Goal: Contribute content: Add original content to the website for others to see

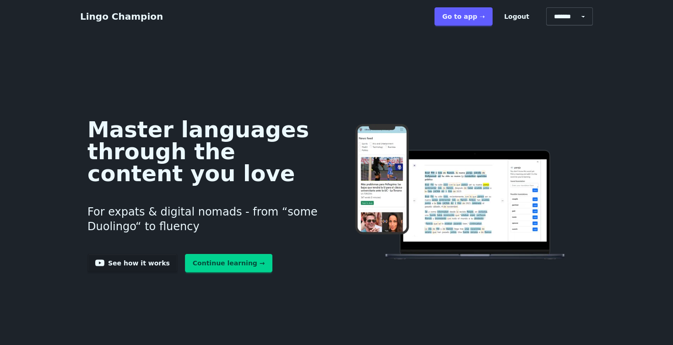
click at [159, 56] on div "Master languages through the content you love For expats & digital nomads - fro…" at bounding box center [336, 192] width 513 height 283
click at [485, 16] on link "Go to app ➝" at bounding box center [463, 16] width 58 height 18
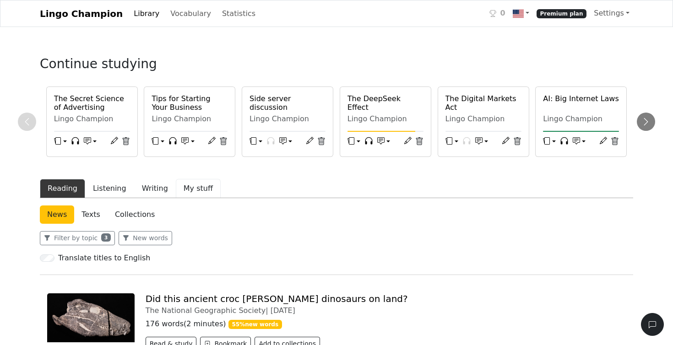
click at [190, 189] on button "My stuff" at bounding box center [198, 188] width 45 height 19
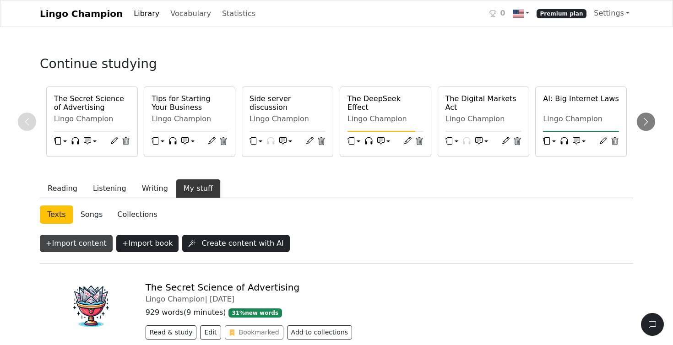
click at [78, 243] on button "+ Import content" at bounding box center [76, 243] width 73 height 17
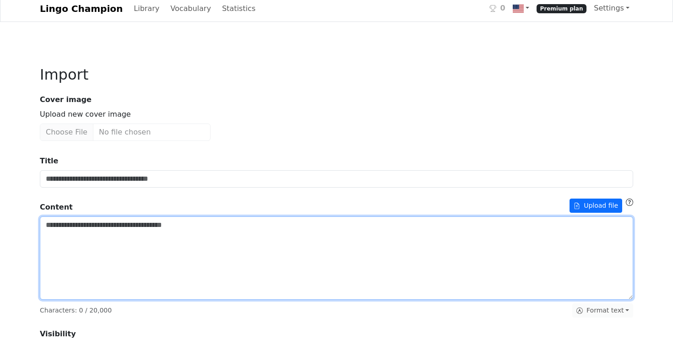
click at [83, 234] on textarea "Title" at bounding box center [336, 257] width 593 height 83
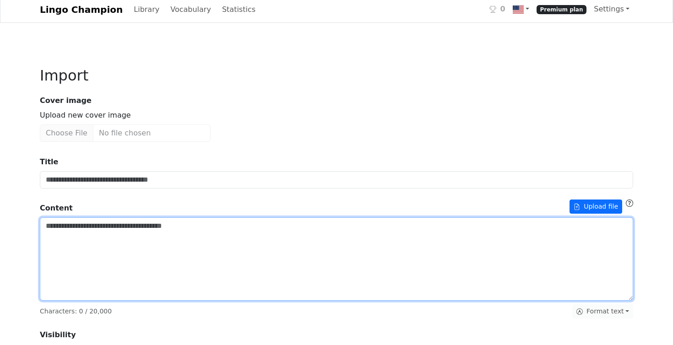
paste textarea "**********"
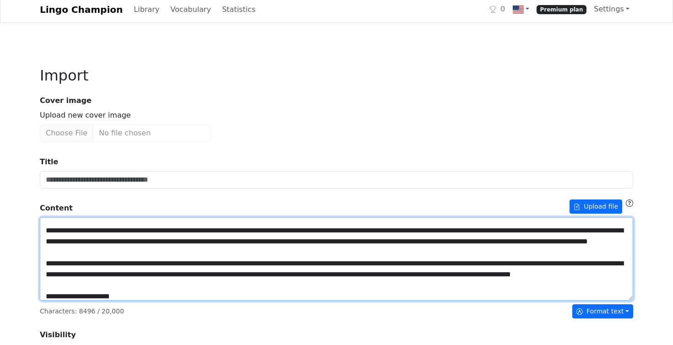
scroll to position [0, 0]
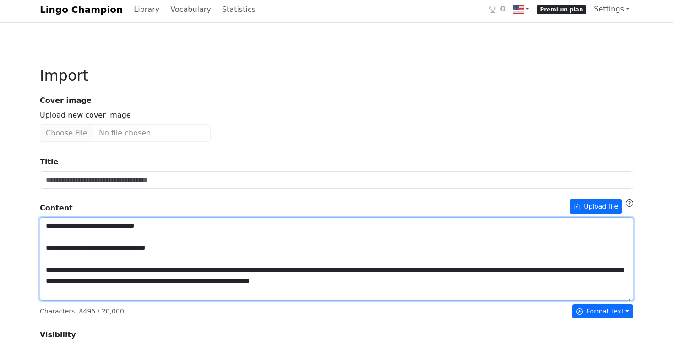
click at [146, 226] on textarea "Title" at bounding box center [336, 258] width 593 height 83
drag, startPoint x: 146, startPoint y: 227, endPoint x: 16, endPoint y: 224, distance: 130.0
type textarea "**********"
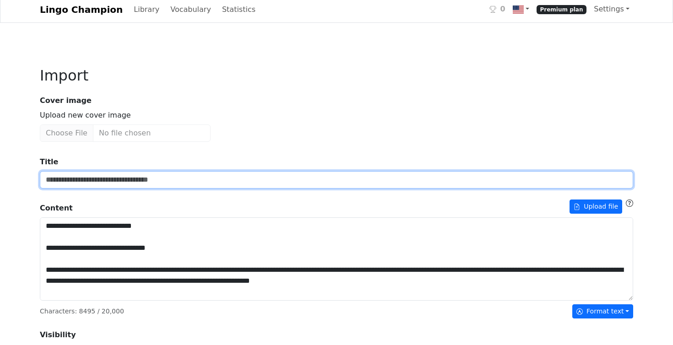
click at [65, 182] on input "Title" at bounding box center [336, 179] width 593 height 17
paste input "**********"
type input "**********"
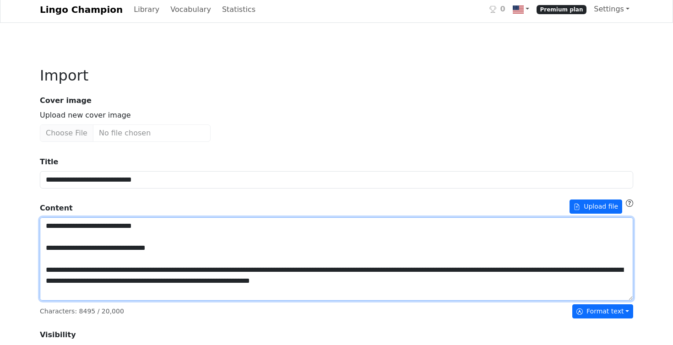
scroll to position [2, 0]
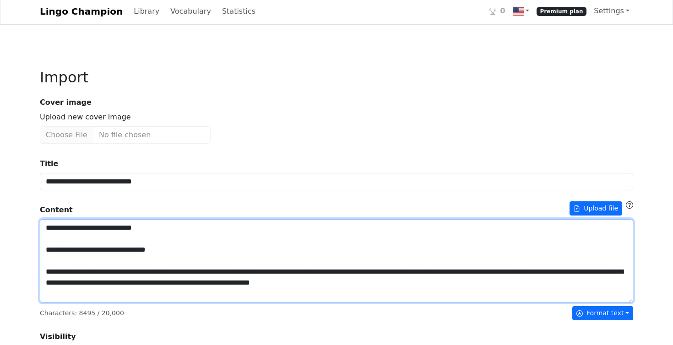
drag, startPoint x: 44, startPoint y: 270, endPoint x: 41, endPoint y: 223, distance: 47.3
click at [41, 223] on textarea "Title" at bounding box center [336, 260] width 593 height 83
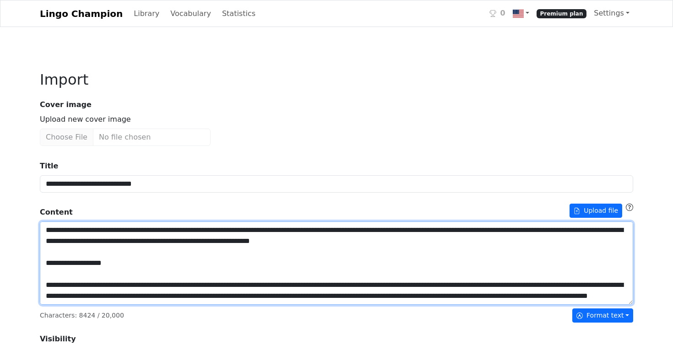
click at [174, 230] on textarea "Title" at bounding box center [336, 263] width 593 height 83
click at [124, 241] on textarea "Title" at bounding box center [336, 263] width 593 height 83
drag, startPoint x: 442, startPoint y: 228, endPoint x: 443, endPoint y: 233, distance: 4.8
click at [442, 229] on textarea "Title" at bounding box center [336, 263] width 593 height 83
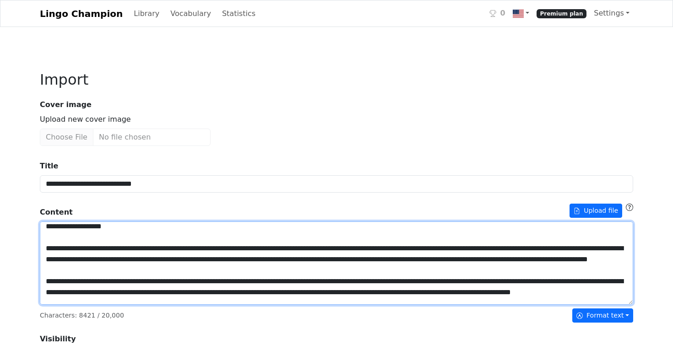
click at [74, 241] on textarea "Title" at bounding box center [336, 263] width 593 height 83
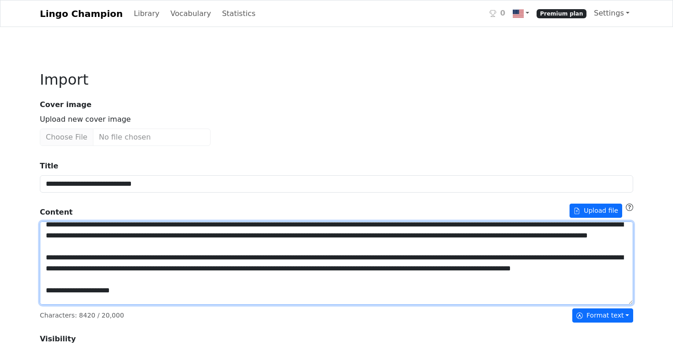
scroll to position [50, 0]
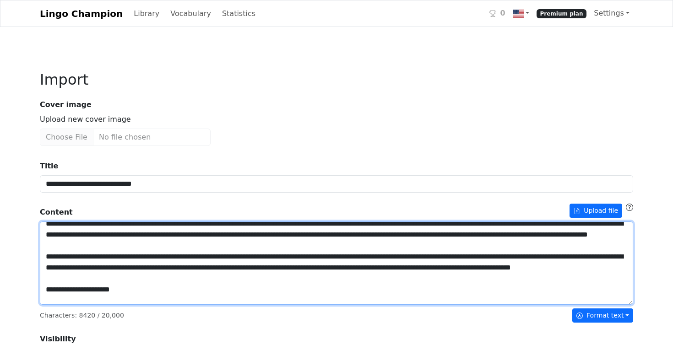
drag, startPoint x: 334, startPoint y: 266, endPoint x: 343, endPoint y: 274, distance: 12.3
click at [335, 267] on textarea "Title" at bounding box center [336, 263] width 593 height 83
click at [415, 265] on textarea "Title" at bounding box center [336, 263] width 593 height 83
click at [395, 266] on textarea "Title" at bounding box center [336, 263] width 593 height 83
drag, startPoint x: 465, startPoint y: 266, endPoint x: 465, endPoint y: 272, distance: 5.5
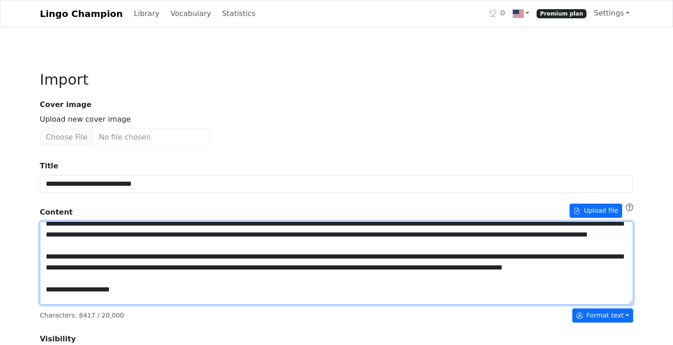
click at [465, 266] on textarea "Title" at bounding box center [336, 263] width 593 height 83
drag, startPoint x: 530, startPoint y: 267, endPoint x: 532, endPoint y: 275, distance: 8.1
click at [530, 268] on textarea "Title" at bounding box center [336, 263] width 593 height 83
drag, startPoint x: 82, startPoint y: 245, endPoint x: 86, endPoint y: 250, distance: 5.9
click at [82, 245] on textarea "Title" at bounding box center [336, 263] width 593 height 83
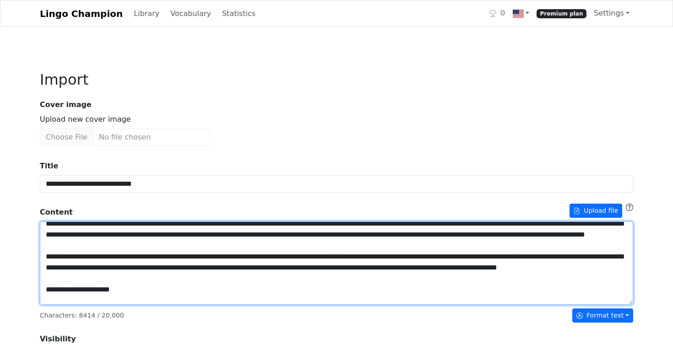
click at [118, 244] on textarea "Title" at bounding box center [336, 263] width 593 height 83
click at [539, 234] on textarea "Title" at bounding box center [336, 263] width 593 height 83
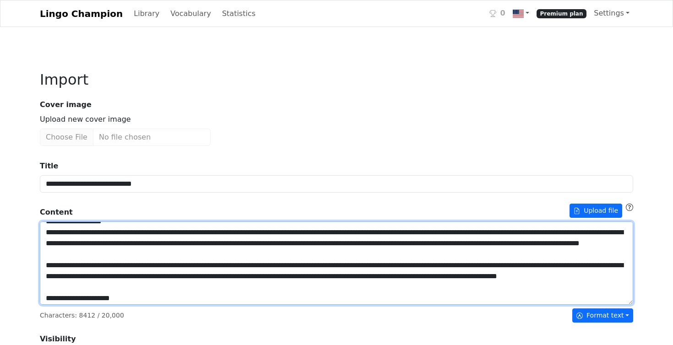
scroll to position [40, 0]
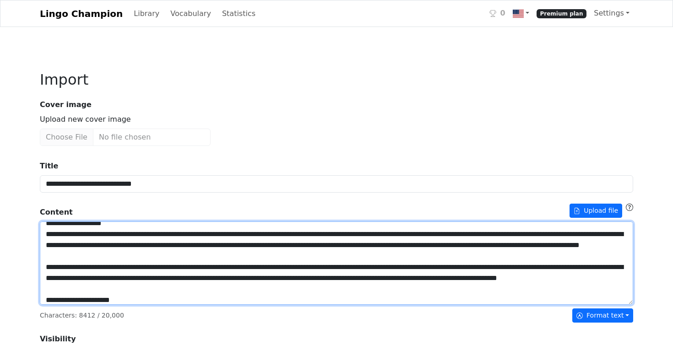
click at [457, 233] on textarea "Title" at bounding box center [336, 263] width 593 height 83
click at [435, 234] on textarea "Title" at bounding box center [336, 263] width 593 height 83
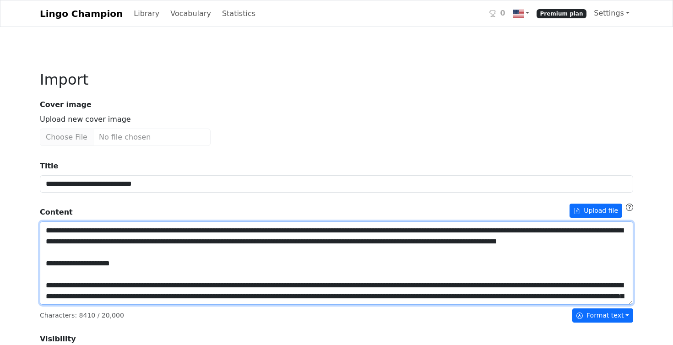
scroll to position [76, 0]
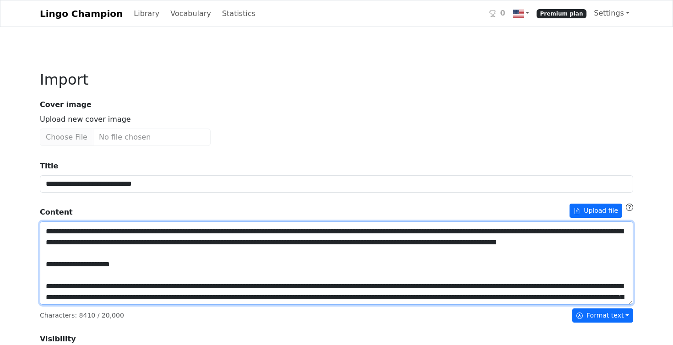
click at [154, 253] on textarea "Title" at bounding box center [336, 263] width 593 height 83
click at [153, 254] on textarea "Title" at bounding box center [336, 263] width 593 height 83
click at [207, 253] on textarea "Title" at bounding box center [336, 263] width 593 height 83
click at [276, 254] on textarea "Title" at bounding box center [336, 263] width 593 height 83
click at [348, 255] on textarea "Title" at bounding box center [336, 263] width 593 height 83
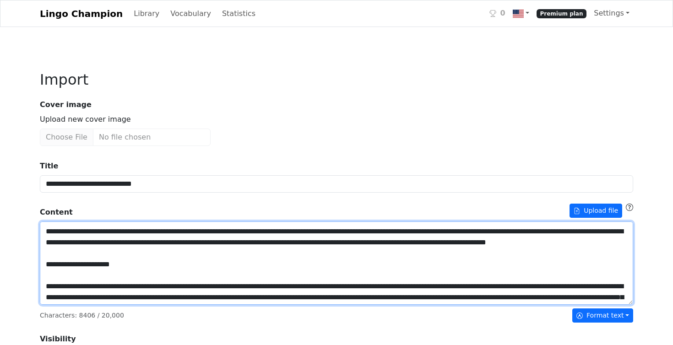
click at [371, 254] on textarea "Title" at bounding box center [336, 263] width 593 height 83
click at [426, 253] on textarea "Title" at bounding box center [336, 263] width 593 height 83
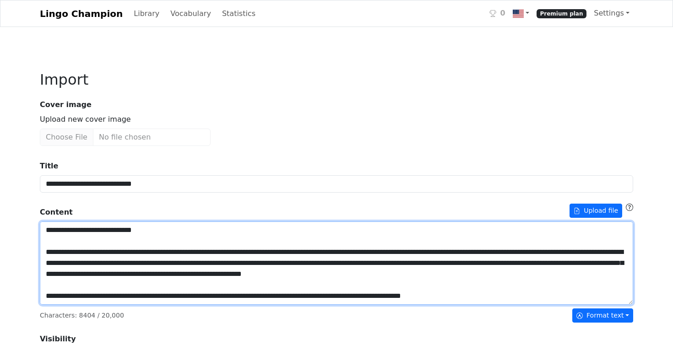
scroll to position [923, 0]
type textarea "**********"
click at [156, 240] on textarea "Title" at bounding box center [336, 263] width 593 height 83
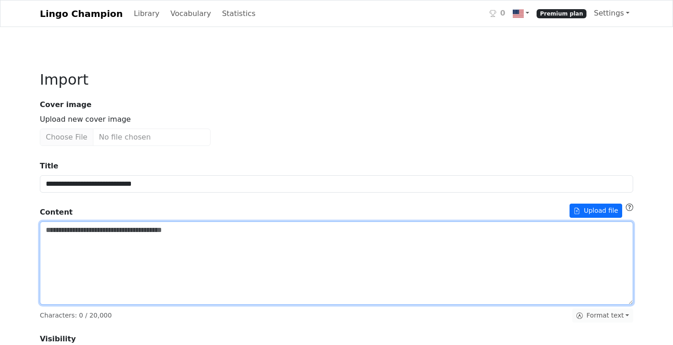
scroll to position [0, 0]
drag, startPoint x: 101, startPoint y: 241, endPoint x: 96, endPoint y: 235, distance: 7.5
click at [101, 240] on textarea "Title" at bounding box center [336, 263] width 593 height 83
paste textarea "**********"
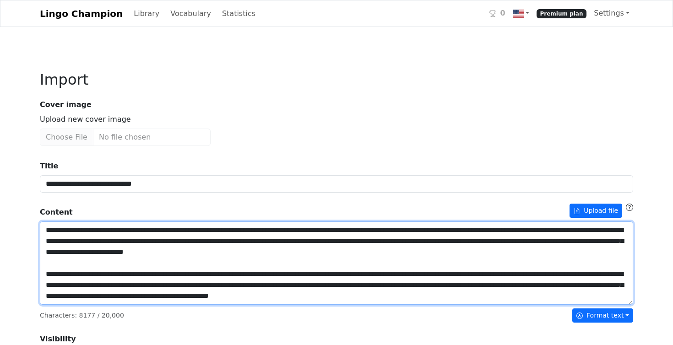
scroll to position [912, 0]
click at [55, 267] on textarea "Title" at bounding box center [336, 263] width 593 height 83
click at [61, 281] on textarea "Title" at bounding box center [336, 263] width 593 height 83
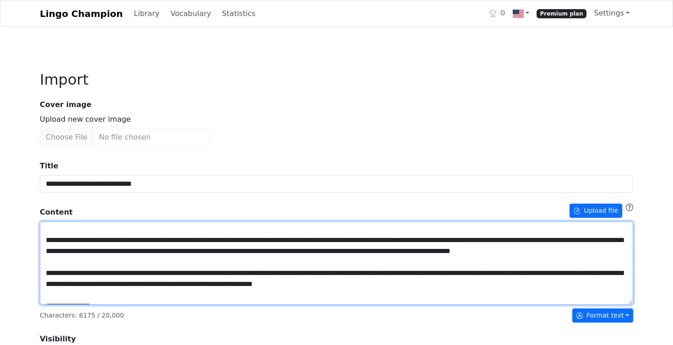
click at [65, 273] on textarea "Title" at bounding box center [336, 263] width 593 height 83
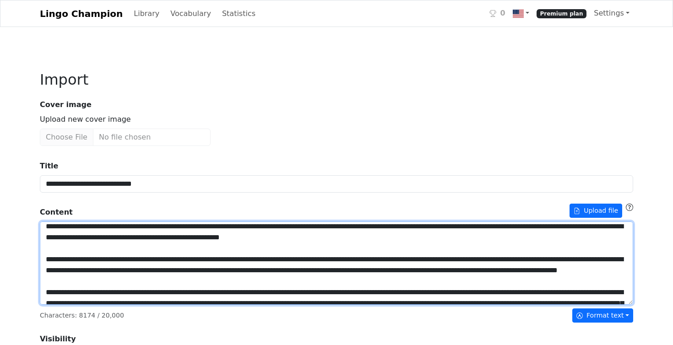
click at [68, 272] on textarea "Title" at bounding box center [336, 263] width 593 height 83
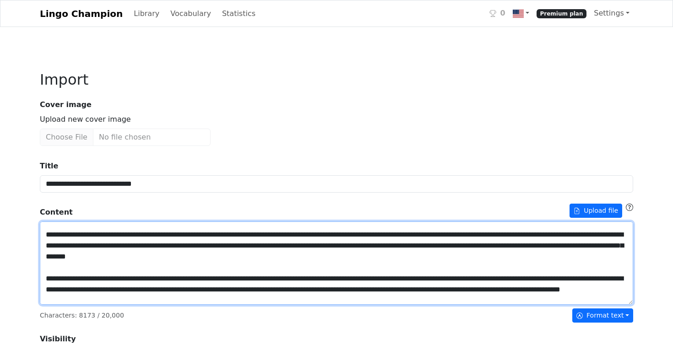
scroll to position [381, 0]
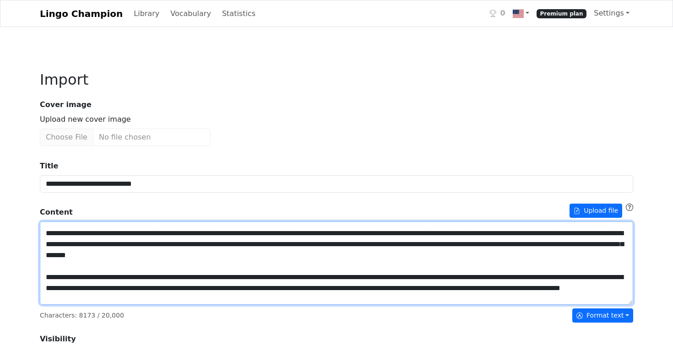
click at [52, 276] on textarea "Title" at bounding box center [336, 263] width 593 height 83
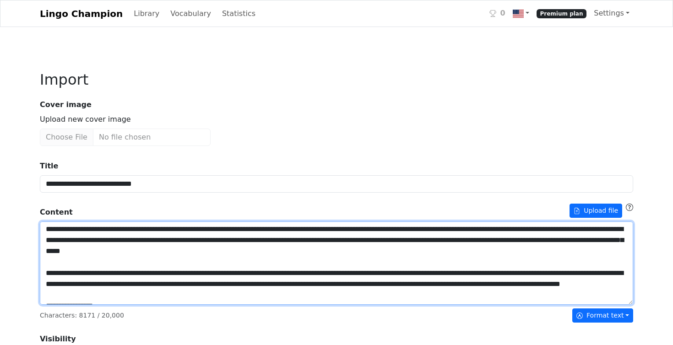
scroll to position [376, 0]
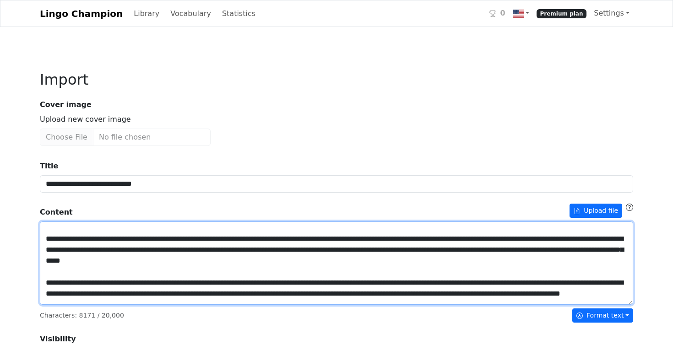
click at [65, 274] on textarea "Title" at bounding box center [336, 263] width 593 height 83
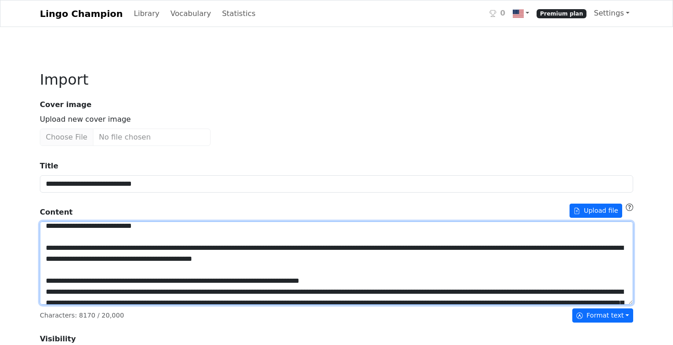
scroll to position [308, 0]
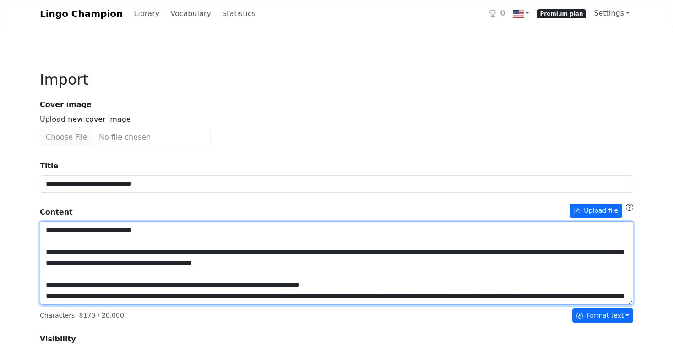
click at [69, 285] on textarea "Title" at bounding box center [336, 263] width 593 height 83
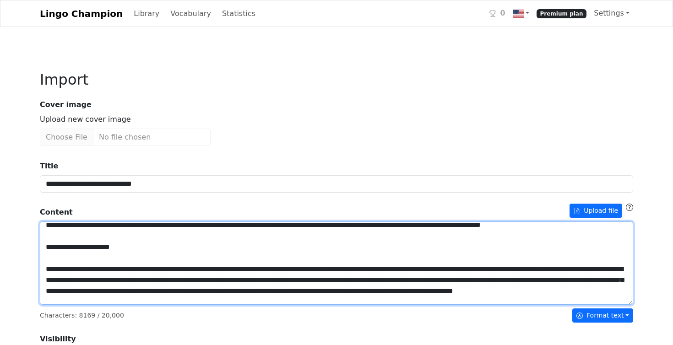
scroll to position [101, 0]
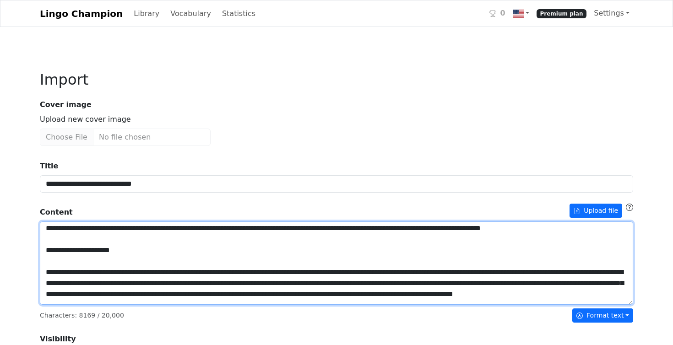
click at [86, 279] on textarea "Title" at bounding box center [336, 263] width 593 height 83
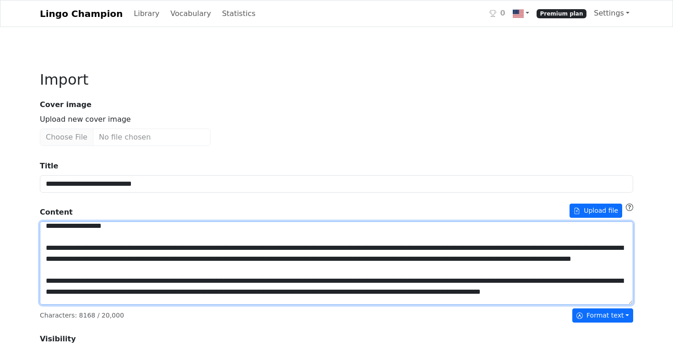
scroll to position [0, 0]
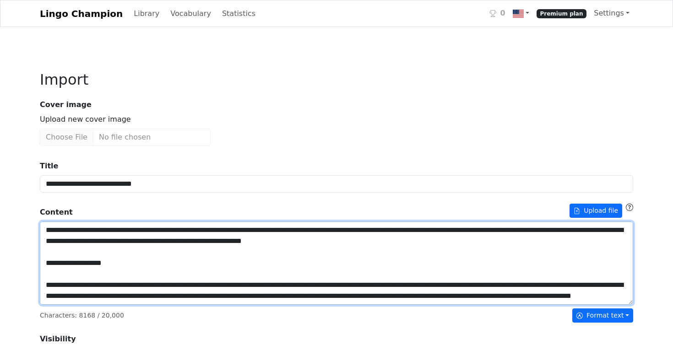
click at [81, 275] on textarea "Title" at bounding box center [336, 263] width 593 height 83
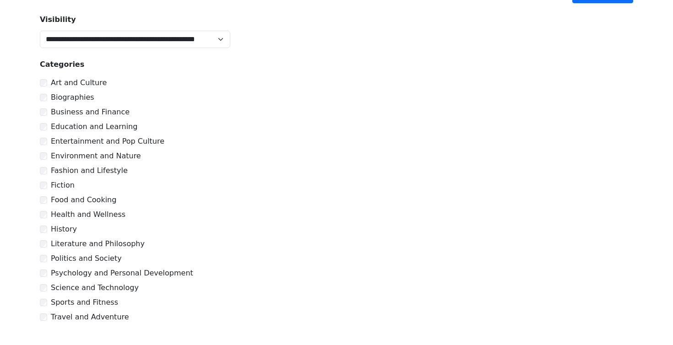
scroll to position [306, 0]
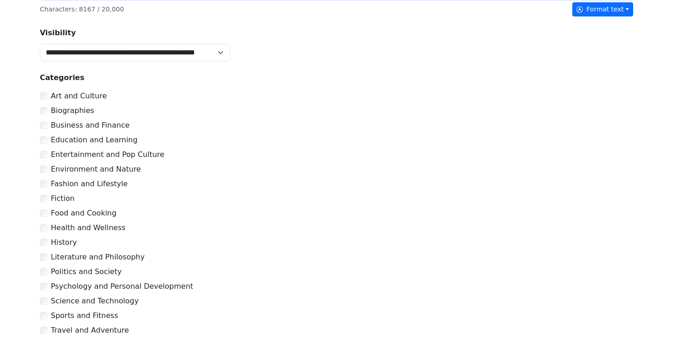
type textarea "**********"
drag, startPoint x: 44, startPoint y: 126, endPoint x: 99, endPoint y: 176, distance: 73.5
click at [44, 126] on div "Business and Finance" at bounding box center [336, 125] width 593 height 11
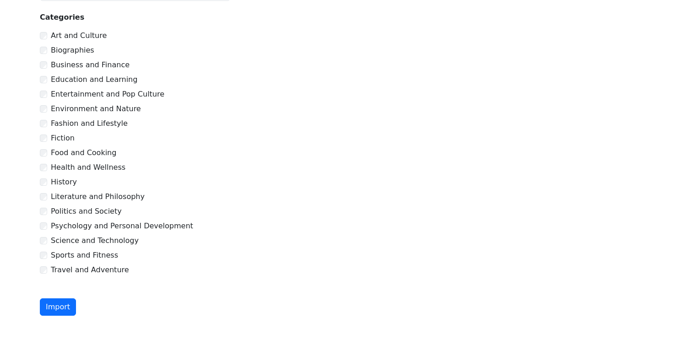
click at [61, 304] on button "Import" at bounding box center [58, 306] width 36 height 17
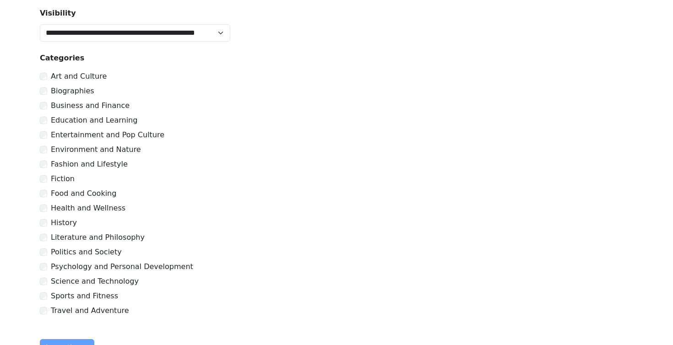
scroll to position [408, 0]
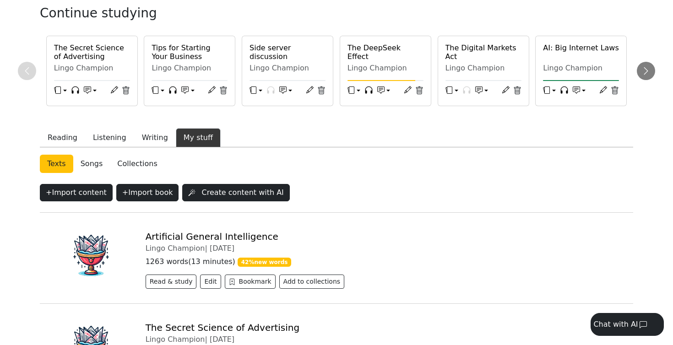
scroll to position [99, 0]
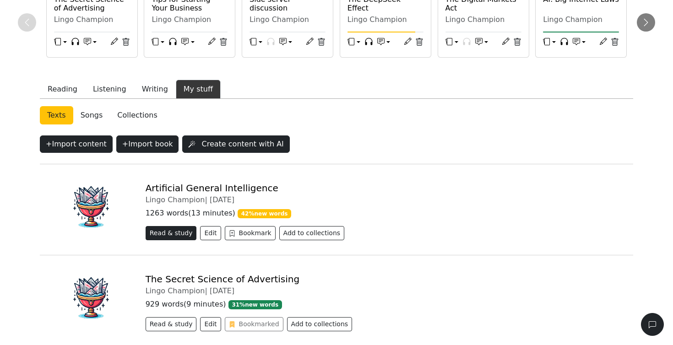
click at [167, 232] on button "Read & study" at bounding box center [171, 233] width 51 height 14
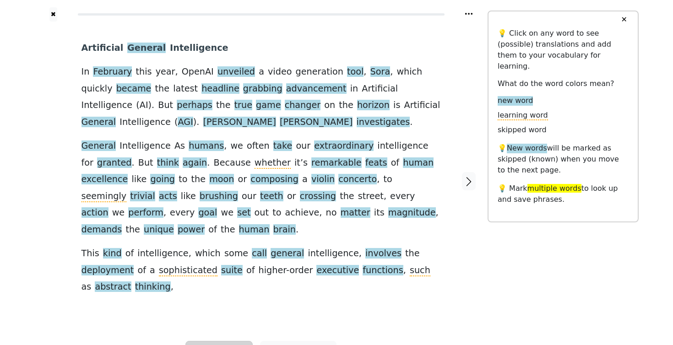
click at [244, 292] on link "Generate audio for the content" at bounding box center [250, 299] width 129 height 15
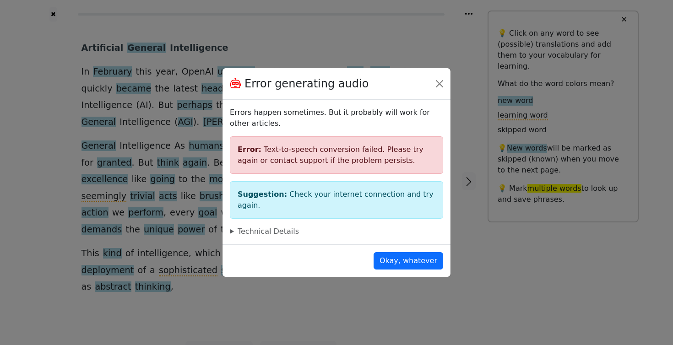
click at [289, 227] on summary "Technical Details" at bounding box center [336, 231] width 213 height 11
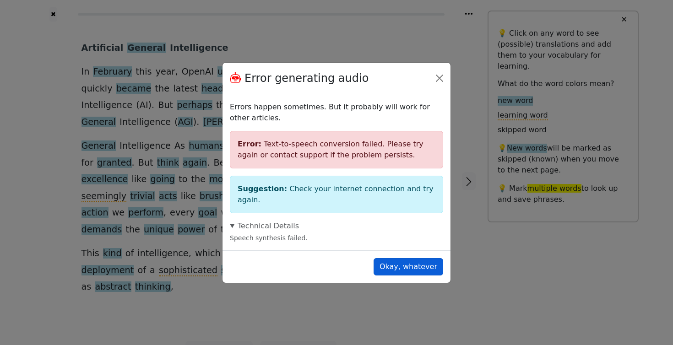
click at [412, 265] on button "Okay, whatever" at bounding box center [408, 266] width 70 height 17
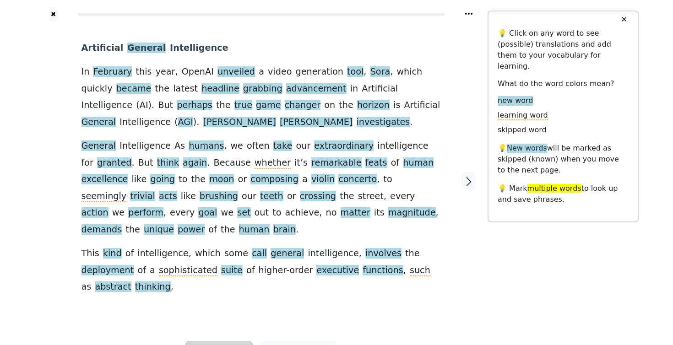
click at [222, 292] on link "Generate audio for the content" at bounding box center [250, 299] width 129 height 15
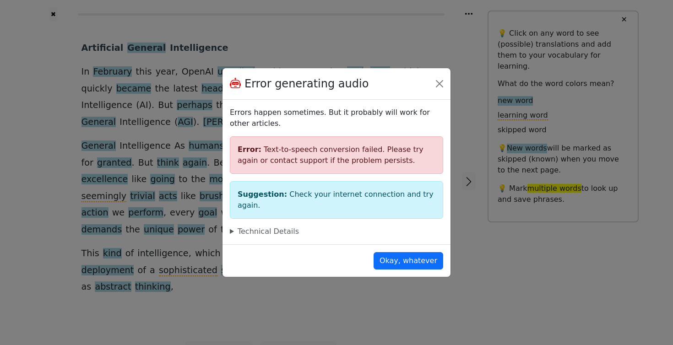
drag, startPoint x: 405, startPoint y: 255, endPoint x: 395, endPoint y: 250, distance: 11.1
click at [405, 255] on button "Okay, whatever" at bounding box center [408, 260] width 70 height 17
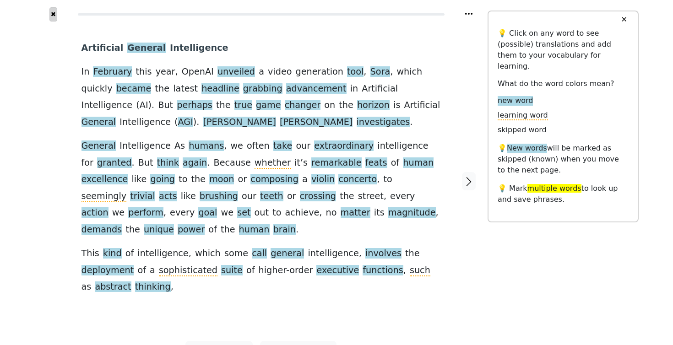
click at [54, 13] on button "✖" at bounding box center [53, 14] width 8 height 14
